Goal: Navigation & Orientation: Understand site structure

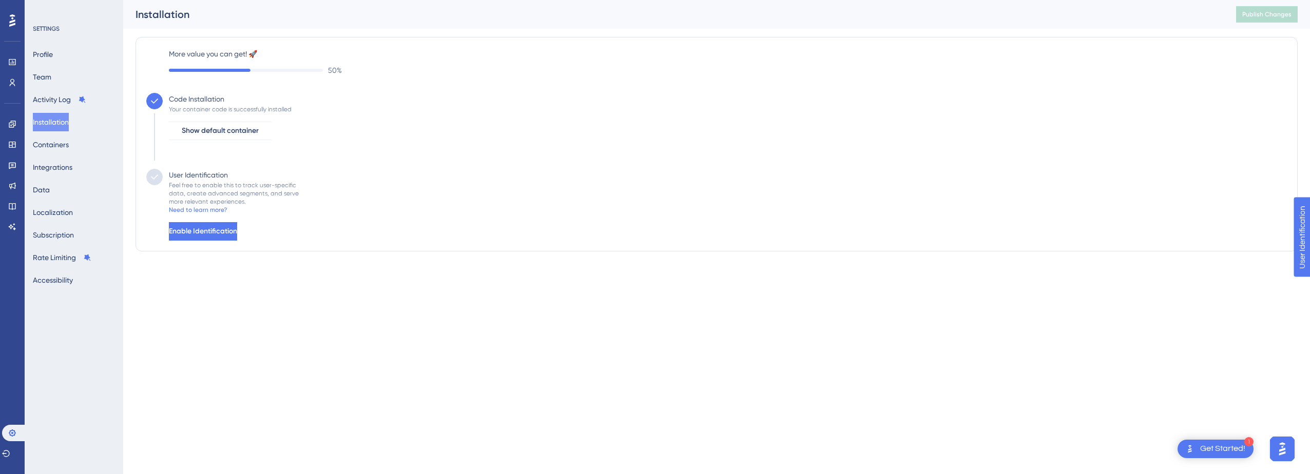
click at [522, 178] on div "User Identification Feel free to enable this to track user-specific data, creat…" at bounding box center [716, 205] width 1141 height 72
click at [64, 254] on button "Rate Limiting" at bounding box center [68, 257] width 71 height 18
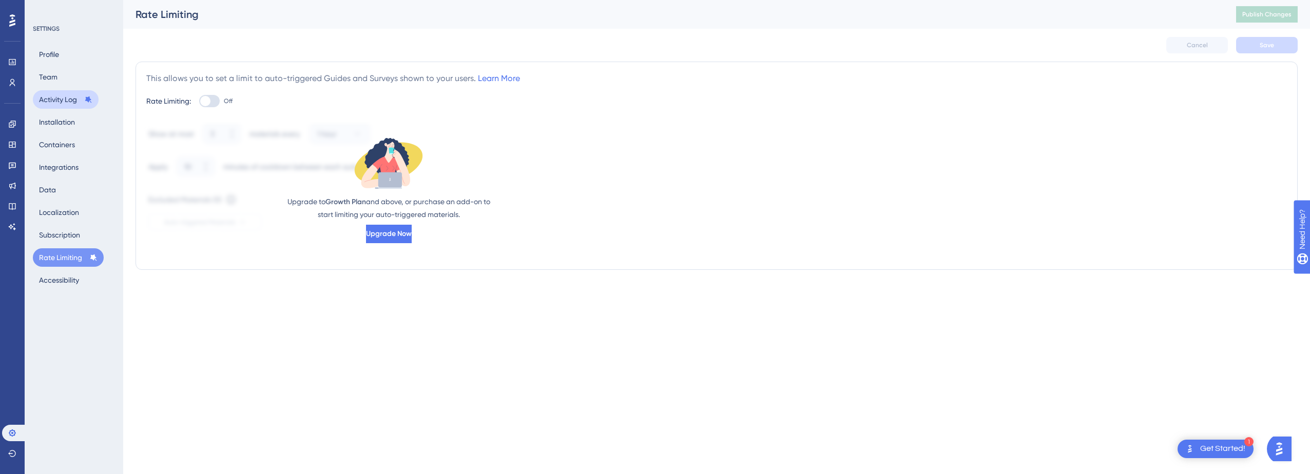
click at [76, 100] on button "Activity Log" at bounding box center [66, 99] width 66 height 18
